Goal: Information Seeking & Learning: Understand process/instructions

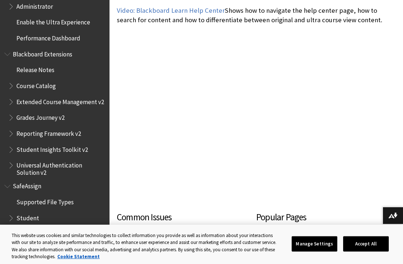
scroll to position [245, 0]
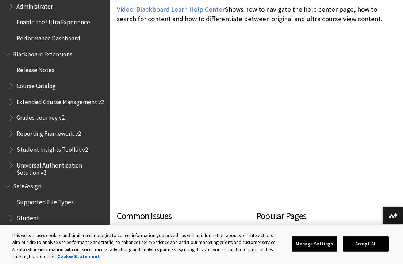
click at [33, 188] on span "SafeAssign" at bounding box center [27, 186] width 28 height 10
click at [33, 188] on span "SafeAssign" at bounding box center [28, 186] width 31 height 10
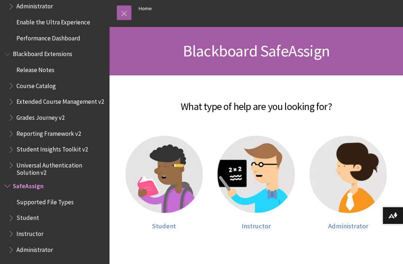
scroll to position [93, 0]
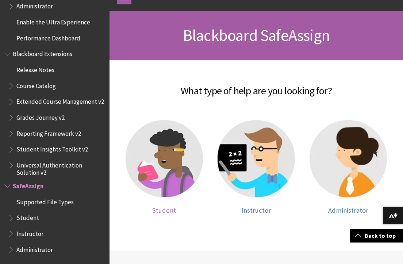
click at [169, 200] on div at bounding box center [163, 163] width 77 height 86
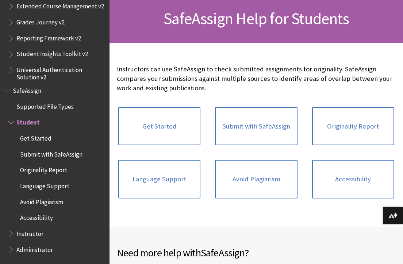
scroll to position [109, 0]
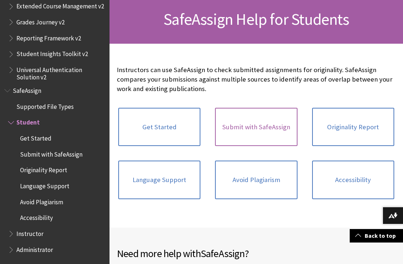
click at [251, 130] on link "Submit with SafeAssign" at bounding box center [256, 127] width 82 height 39
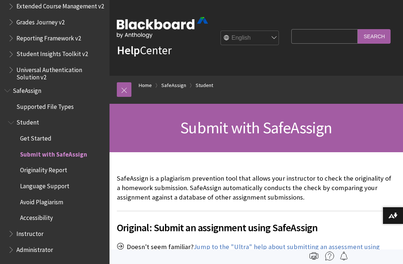
click at [46, 200] on span "Avoid Plagiarism" at bounding box center [41, 201] width 43 height 10
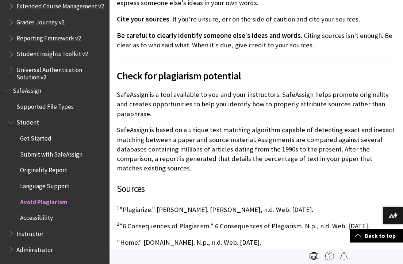
scroll to position [492, 0]
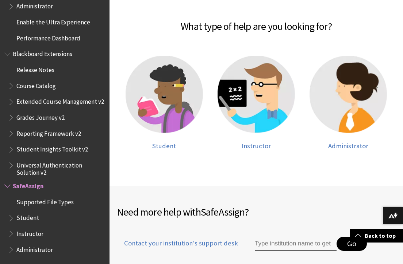
scroll to position [151, 0]
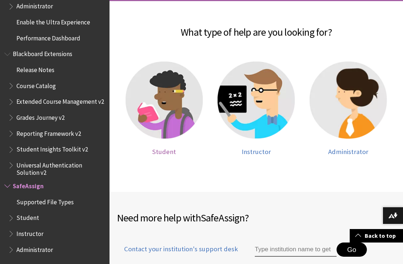
click at [170, 148] on span "Student" at bounding box center [164, 152] width 24 height 8
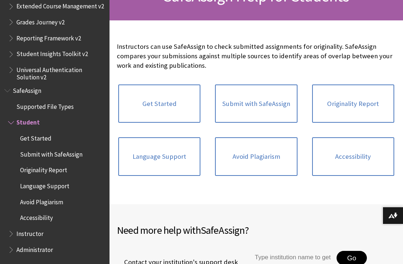
scroll to position [146, 0]
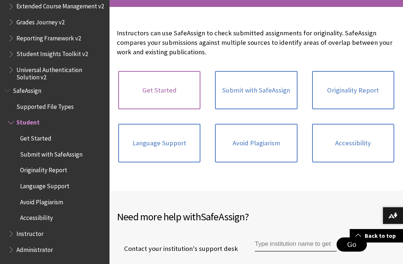
click at [159, 81] on link "Get Started" at bounding box center [159, 90] width 82 height 39
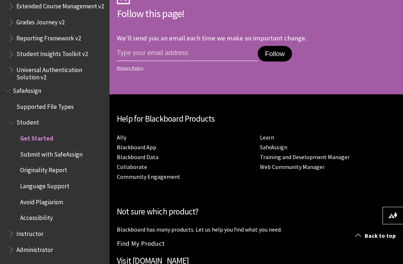
scroll to position [914, 0]
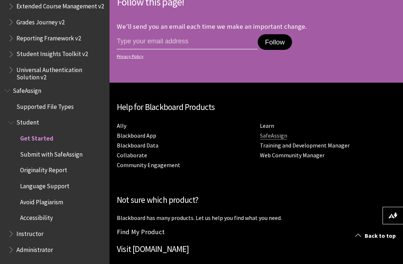
click at [274, 132] on link "SafeAssign" at bounding box center [273, 136] width 27 height 8
